Goal: Task Accomplishment & Management: Manage account settings

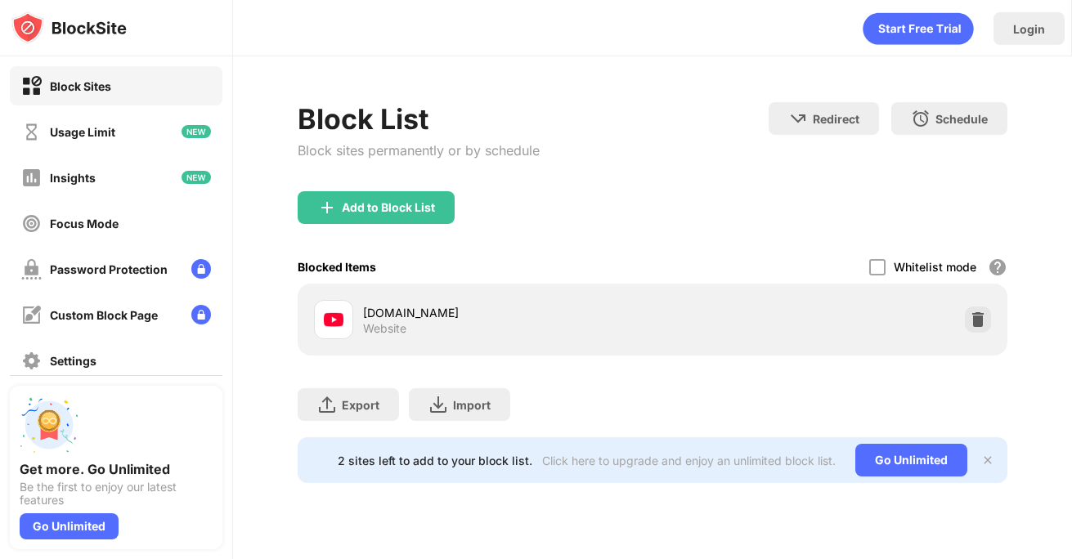
click at [979, 318] on img at bounding box center [977, 319] width 16 height 16
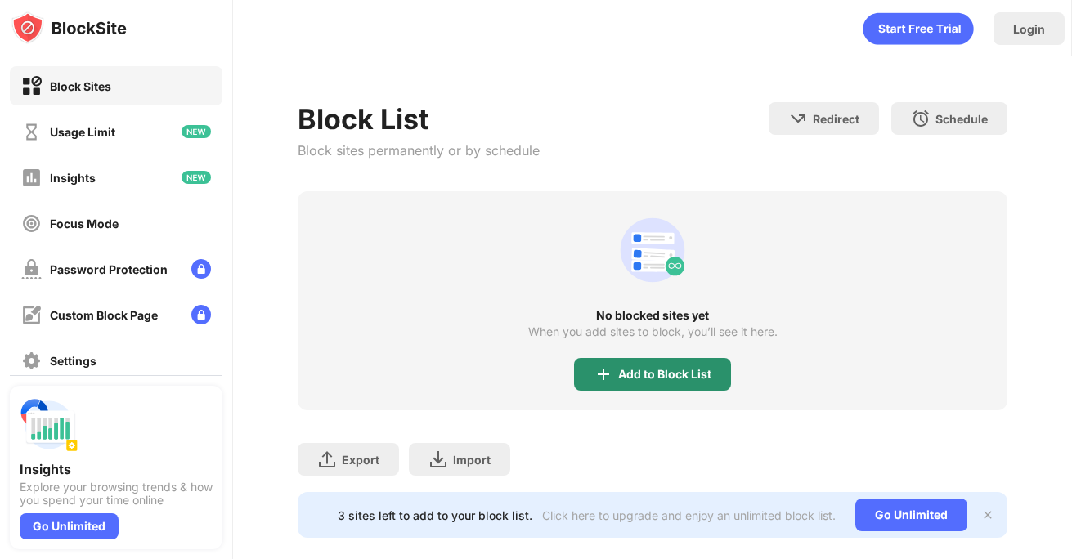
click at [598, 358] on div "Add to Block List" at bounding box center [652, 374] width 157 height 33
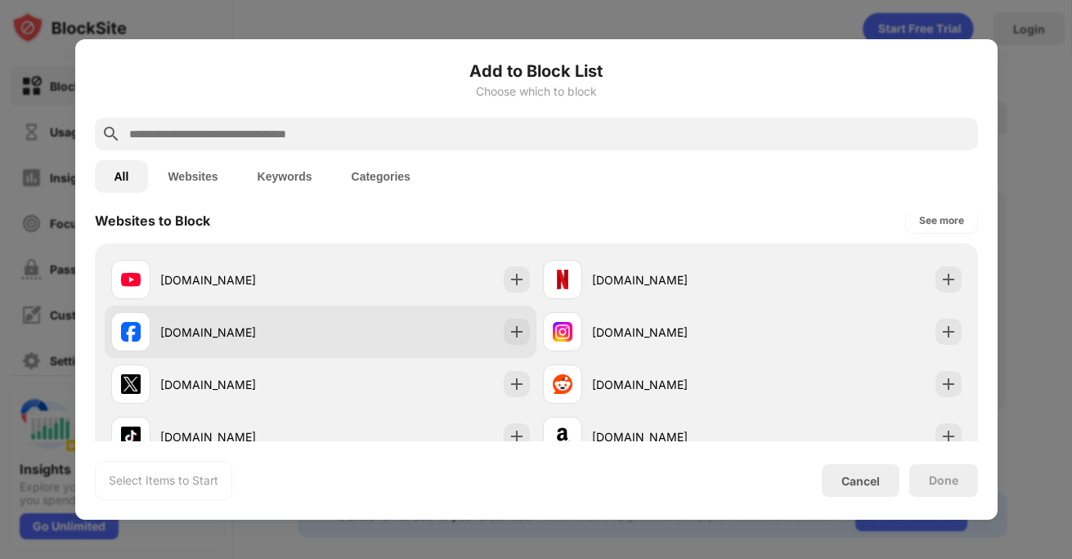
scroll to position [245, 0]
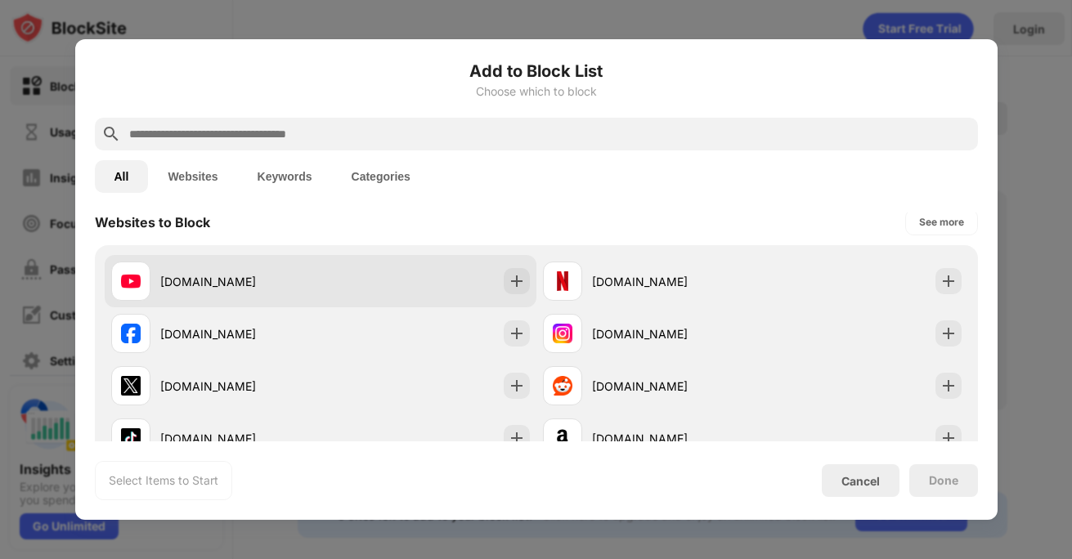
click at [335, 292] on div "[DOMAIN_NAME]" at bounding box center [321, 281] width 432 height 52
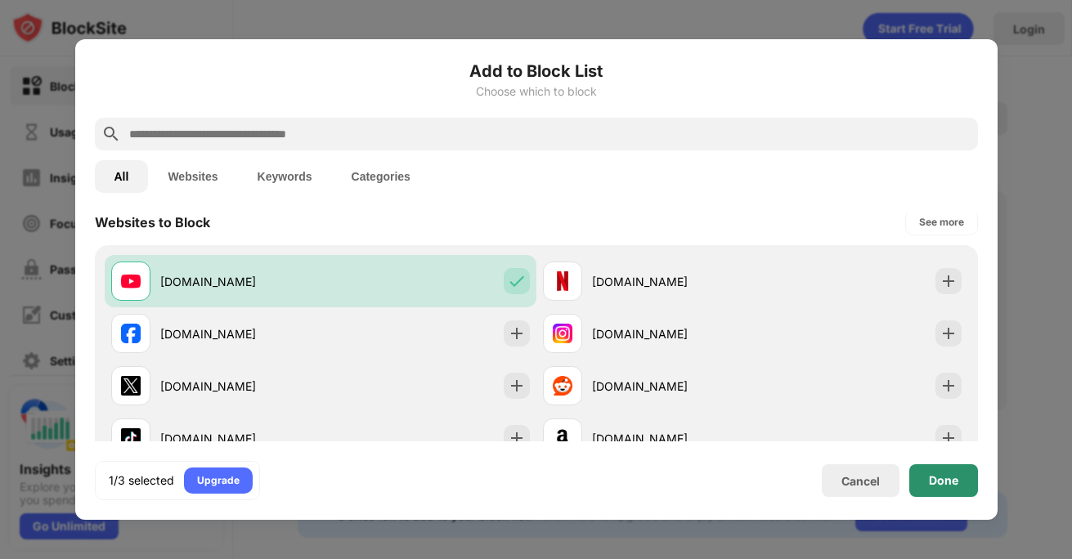
click at [938, 479] on div "Done" at bounding box center [943, 480] width 29 height 13
